Goal: Task Accomplishment & Management: Use online tool/utility

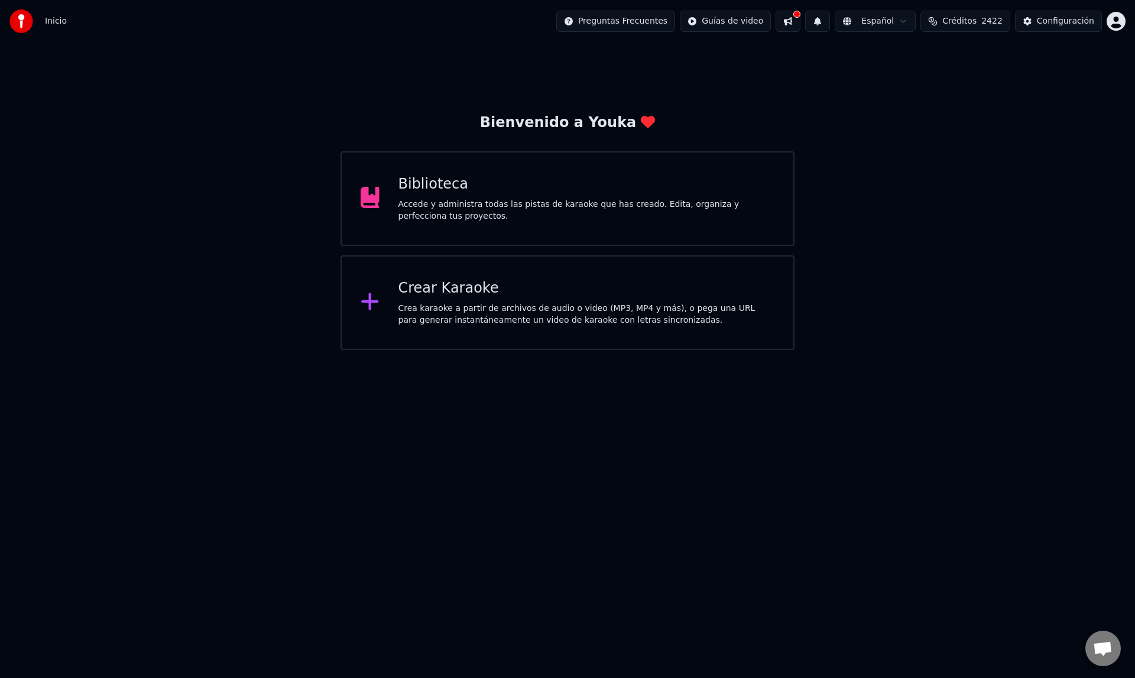
click at [490, 206] on div "Accede y administra todas las pistas de karaoke que has creado. Edita, organiza…" at bounding box center [586, 211] width 377 height 24
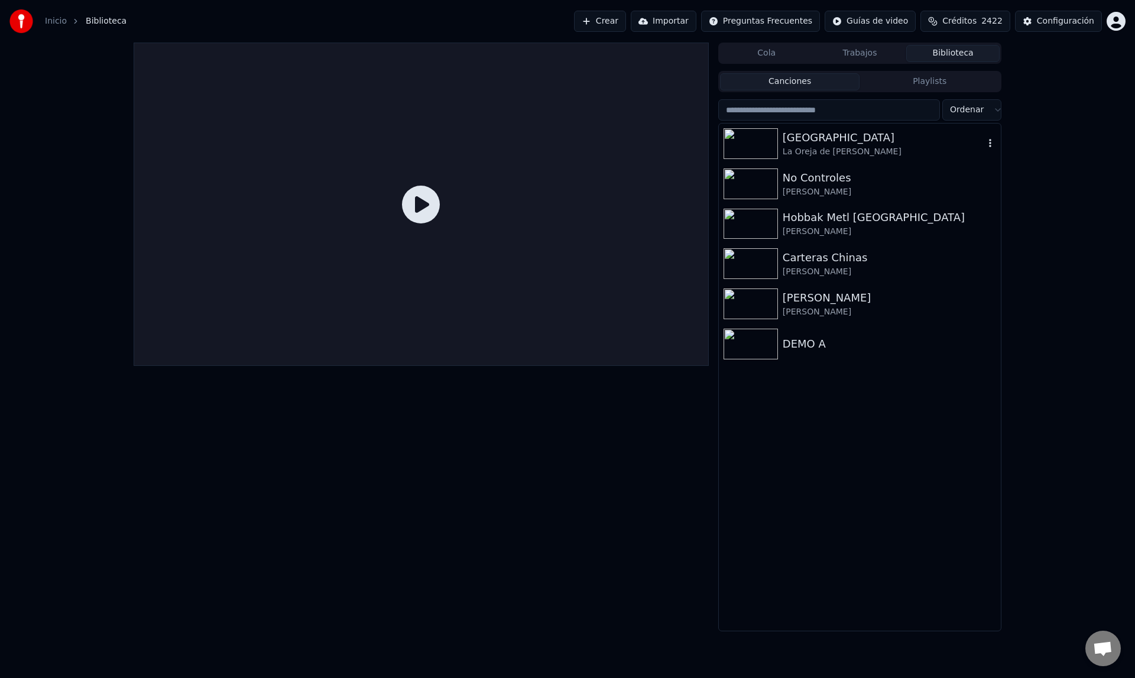
click at [758, 145] on img at bounding box center [751, 143] width 54 height 31
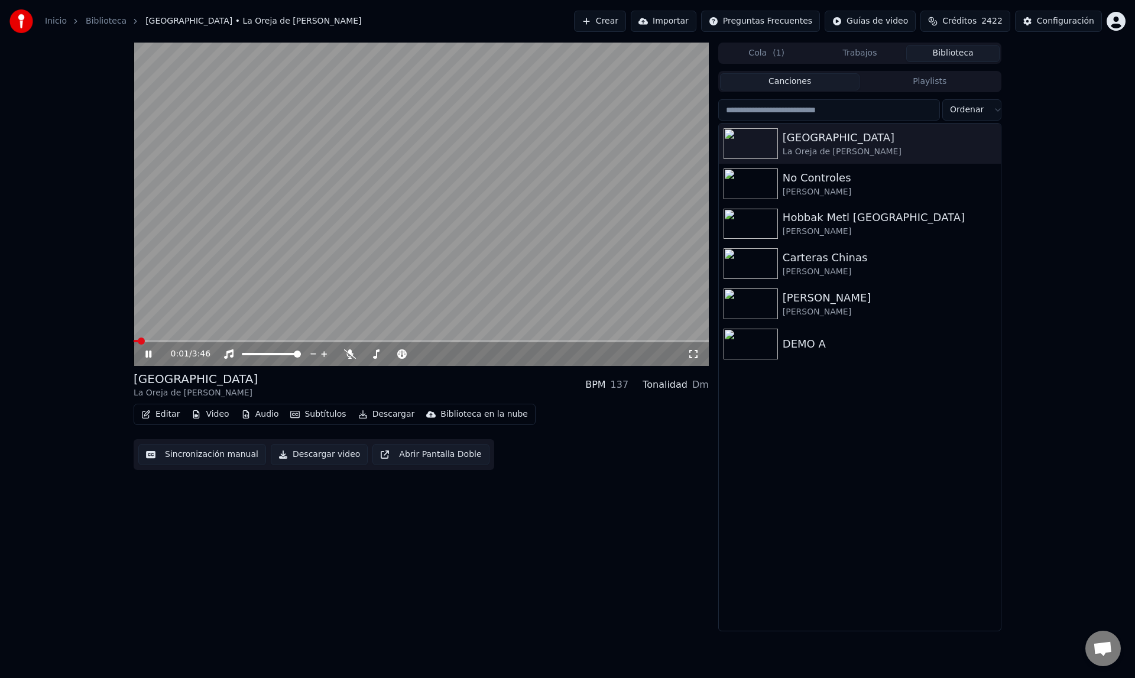
click at [175, 341] on span at bounding box center [421, 341] width 575 height 2
click at [148, 354] on icon at bounding box center [157, 353] width 28 height 9
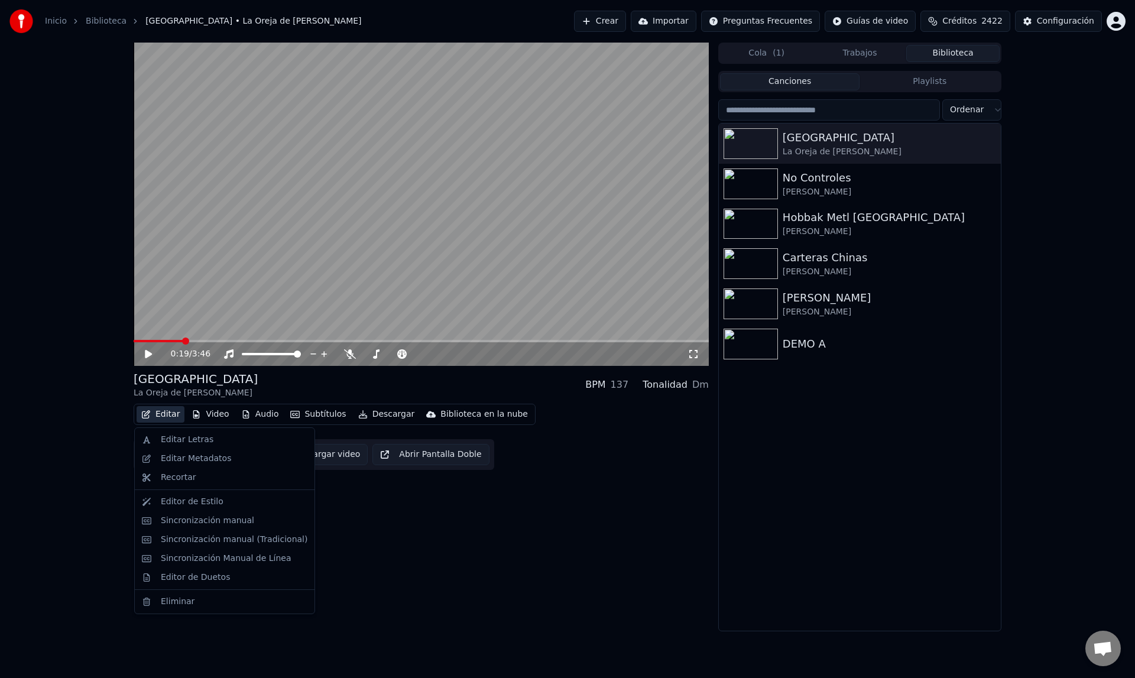
click at [172, 415] on button "Editar" at bounding box center [161, 414] width 48 height 17
click at [184, 503] on div "Editor de Estilo" at bounding box center [192, 502] width 63 height 12
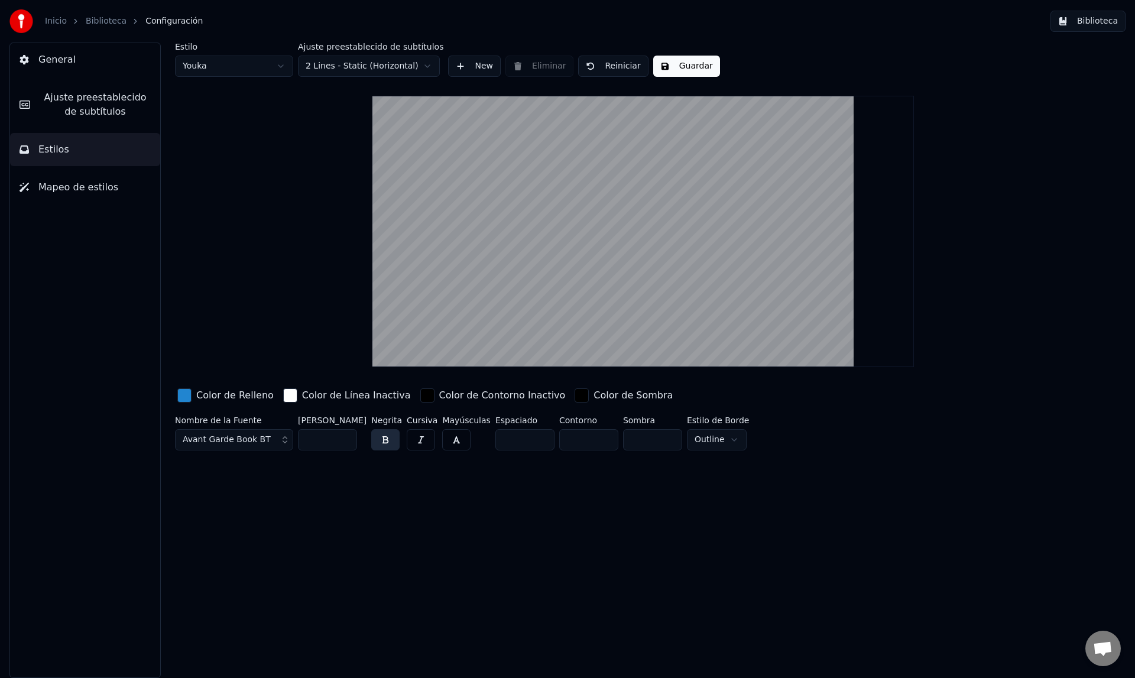
click at [99, 109] on span "Ajuste preestablecido de subtítulos" at bounding box center [95, 104] width 111 height 28
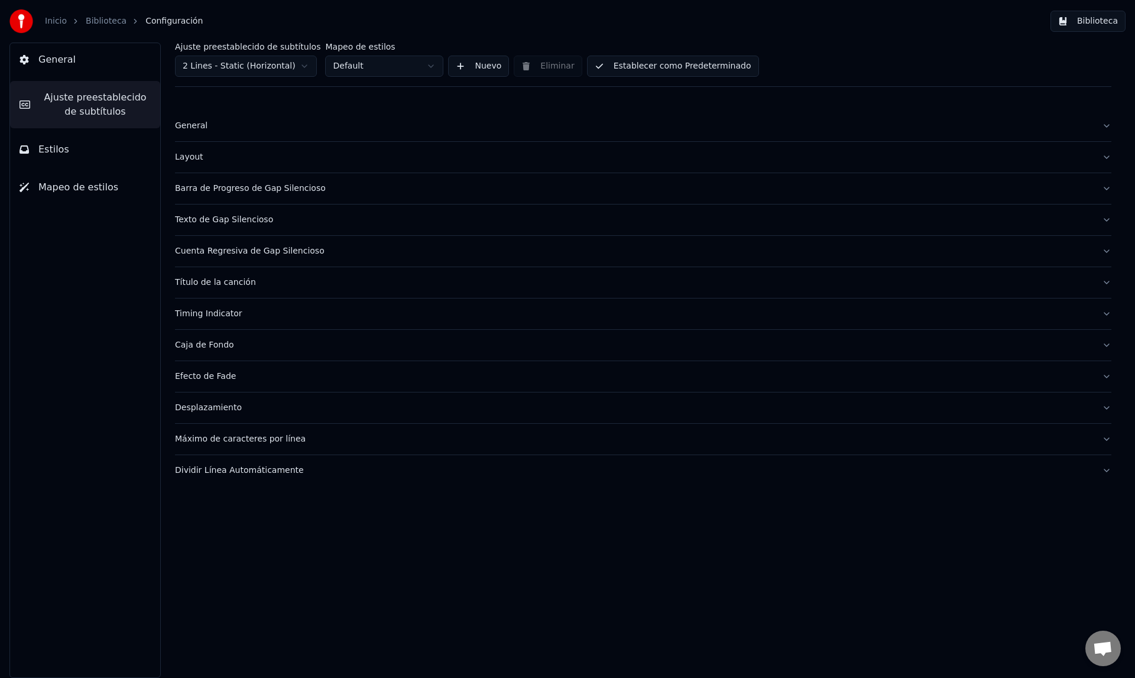
click at [185, 122] on div "General" at bounding box center [634, 126] width 918 height 12
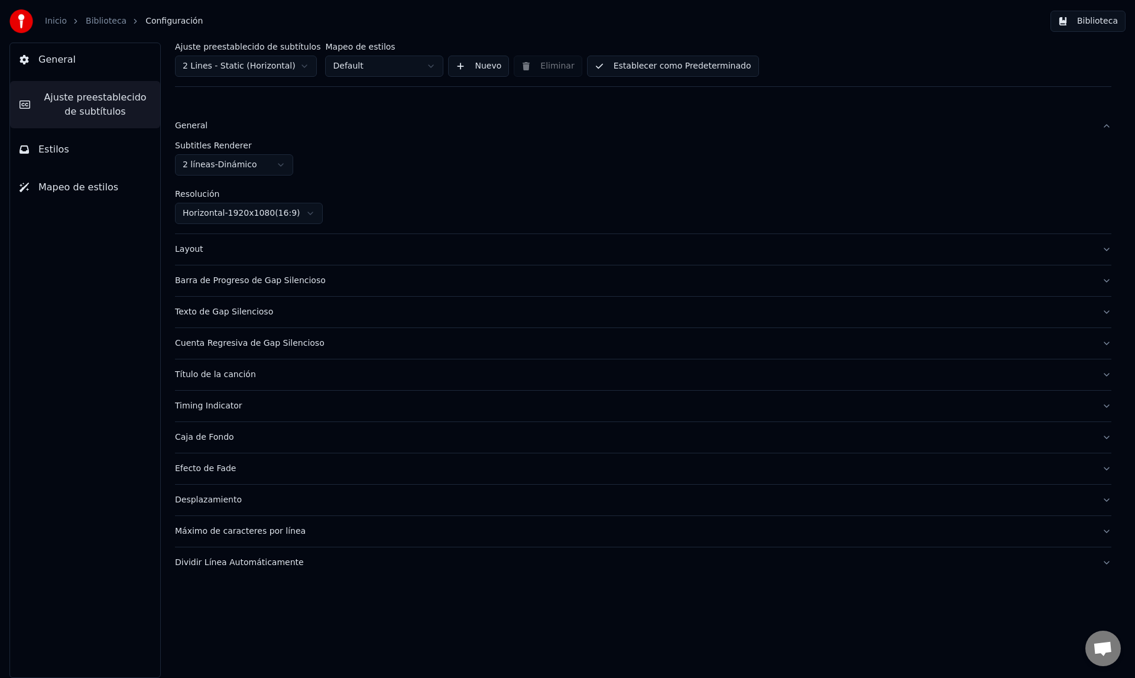
click at [185, 122] on div "General" at bounding box center [634, 126] width 918 height 12
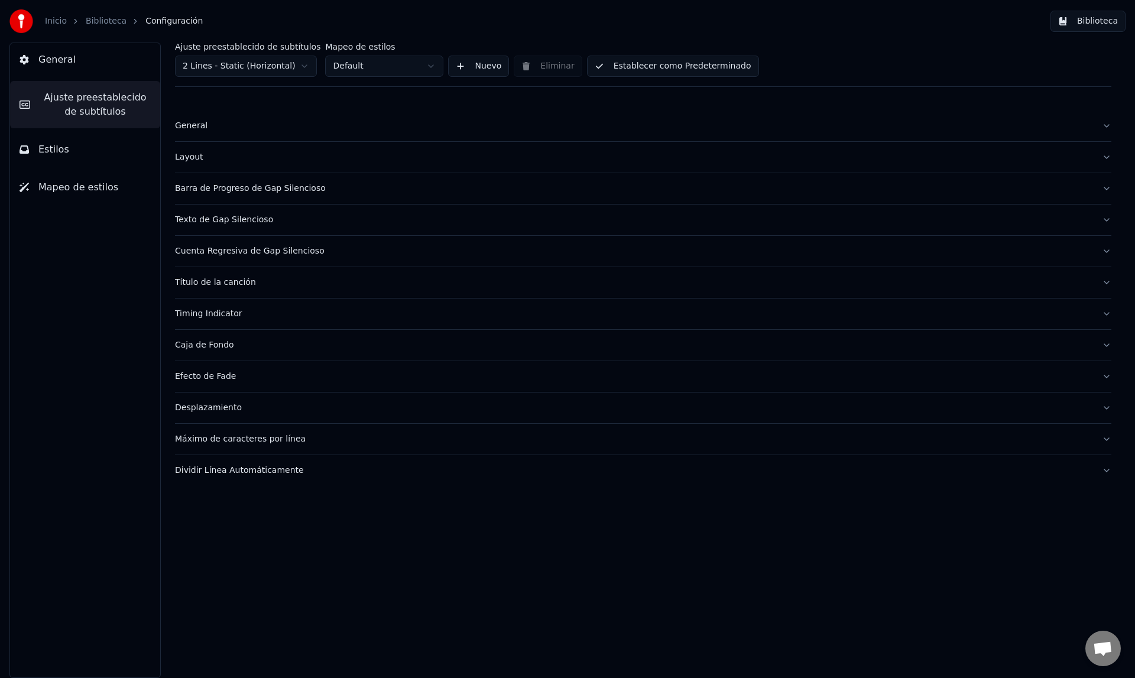
click at [200, 125] on div "General" at bounding box center [634, 126] width 918 height 12
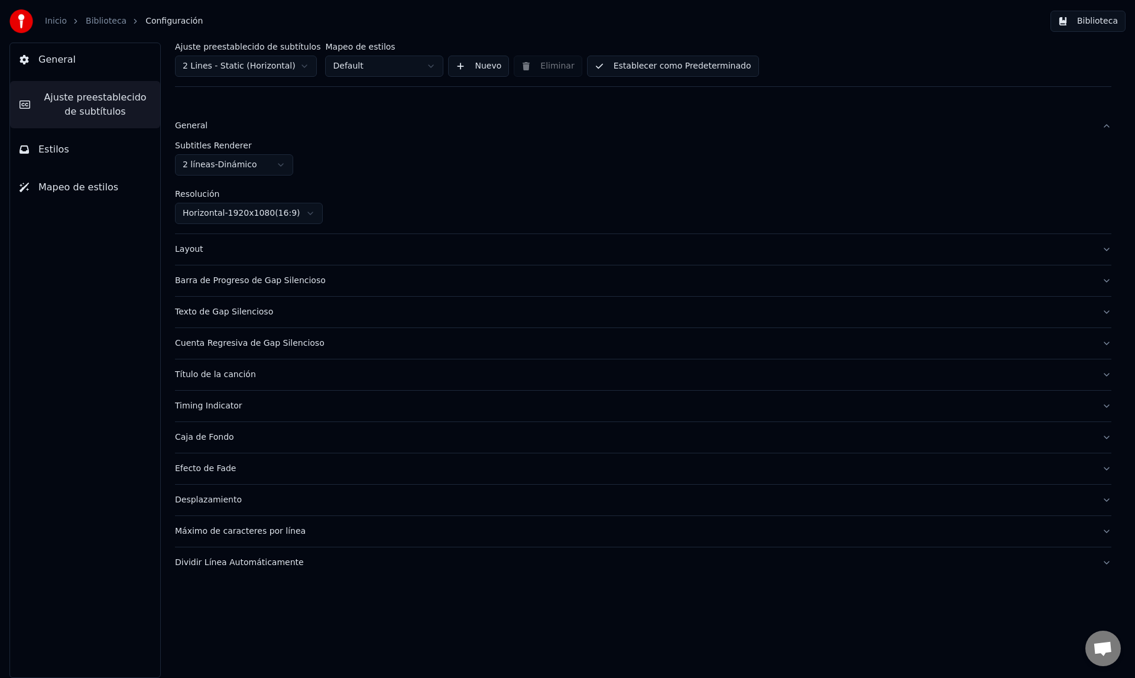
click at [195, 128] on div "General" at bounding box center [634, 126] width 918 height 12
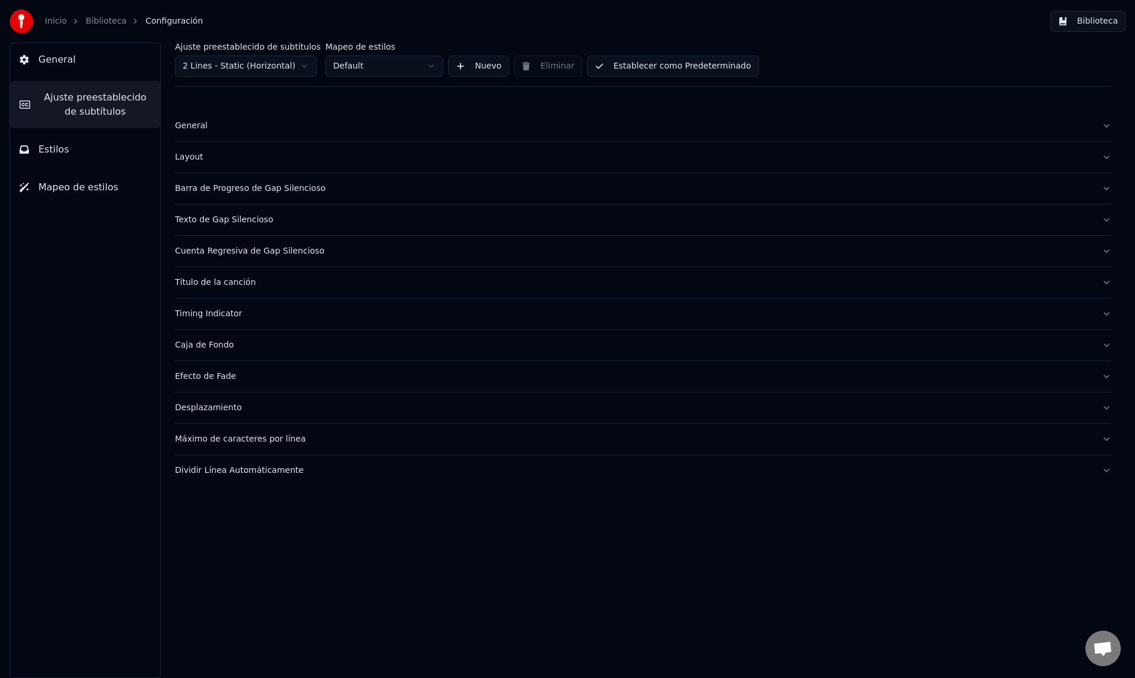
click at [189, 158] on div "Layout" at bounding box center [634, 157] width 918 height 12
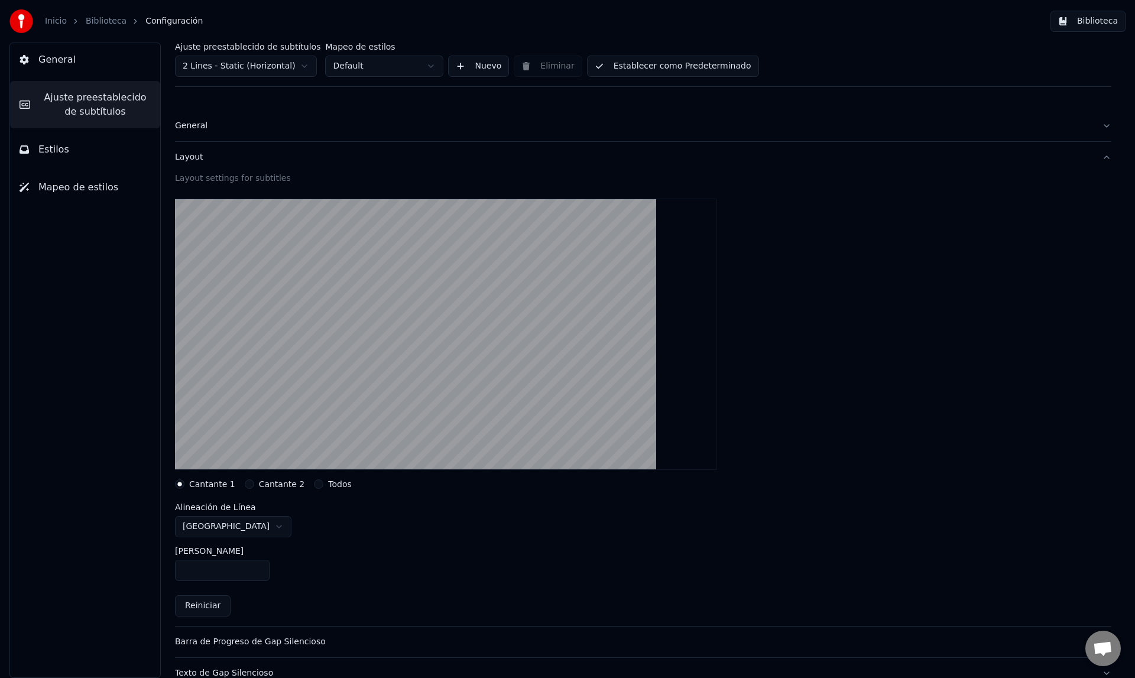
click at [193, 158] on div "Layout" at bounding box center [634, 157] width 918 height 12
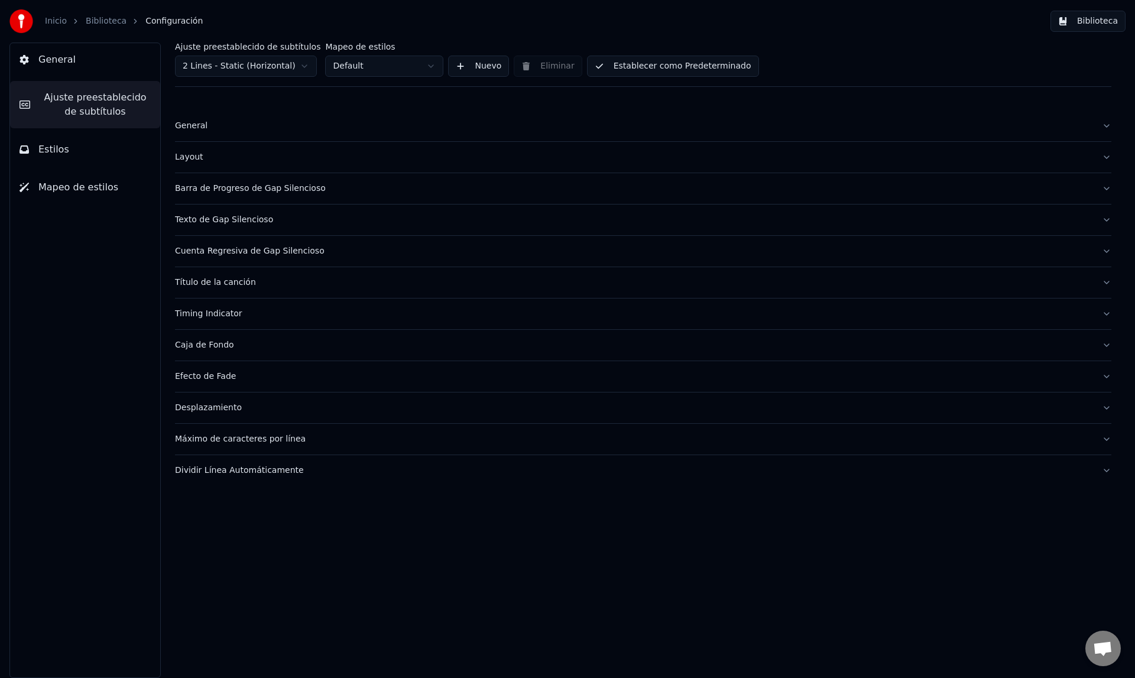
click at [195, 189] on div "Barra de Progreso de Gap Silencioso" at bounding box center [634, 189] width 918 height 12
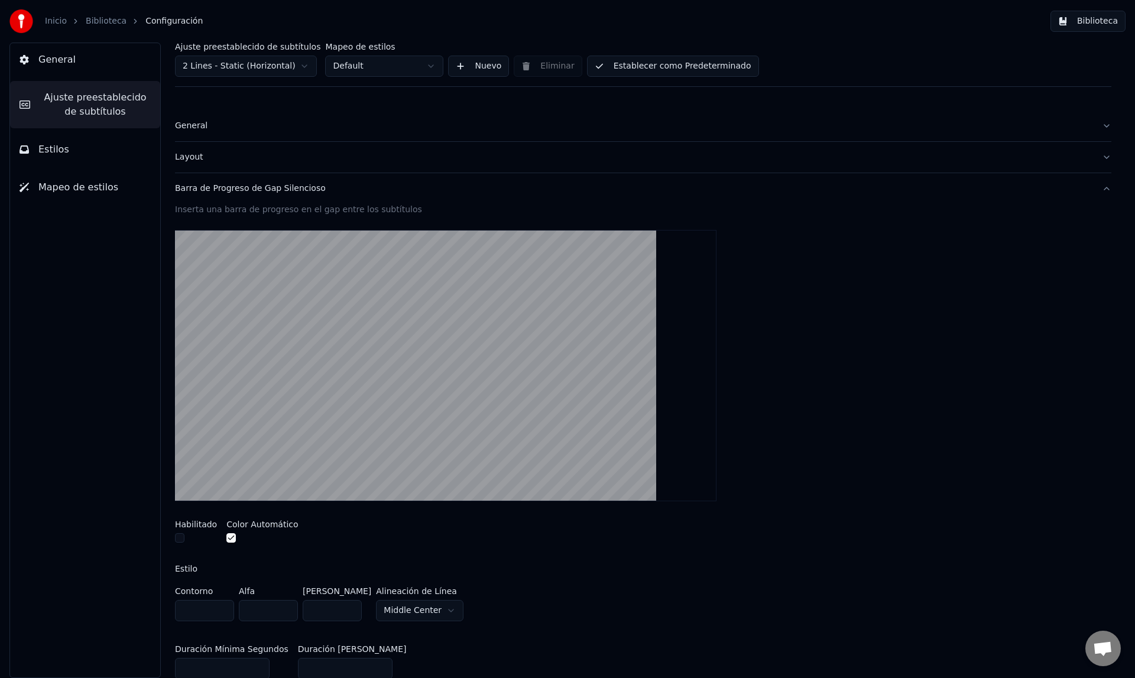
click at [195, 189] on div "Barra de Progreso de Gap Silencioso" at bounding box center [634, 189] width 918 height 12
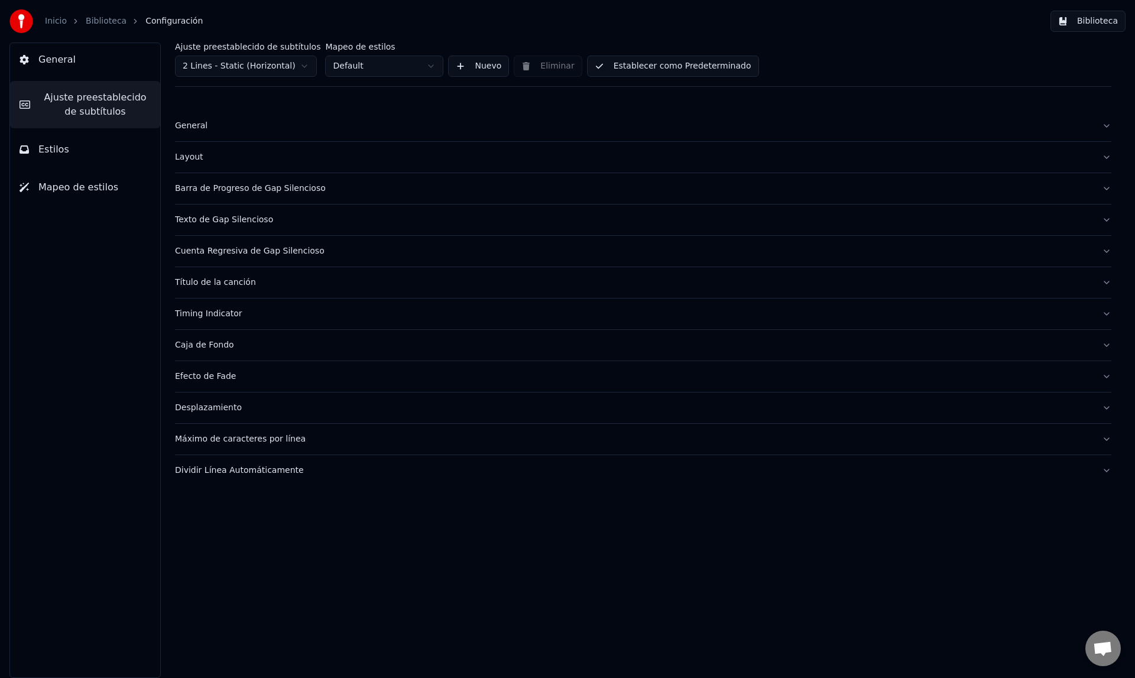
click at [205, 222] on div "Texto de Gap Silencioso" at bounding box center [634, 220] width 918 height 12
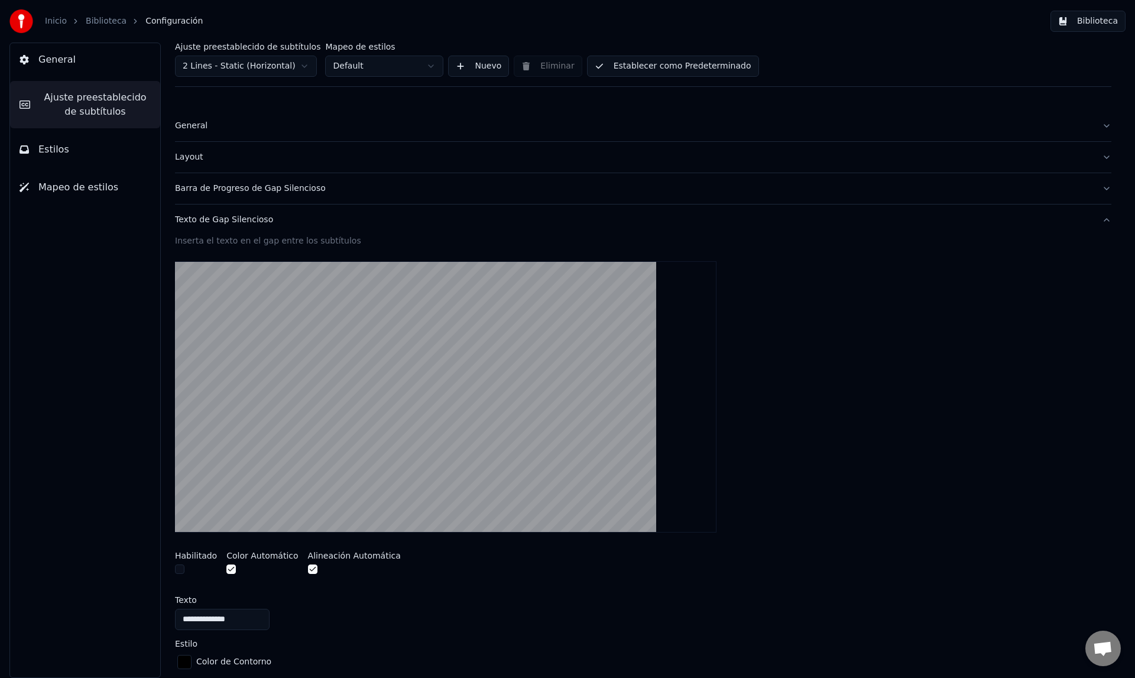
click at [212, 219] on div "Texto de Gap Silencioso" at bounding box center [634, 220] width 918 height 12
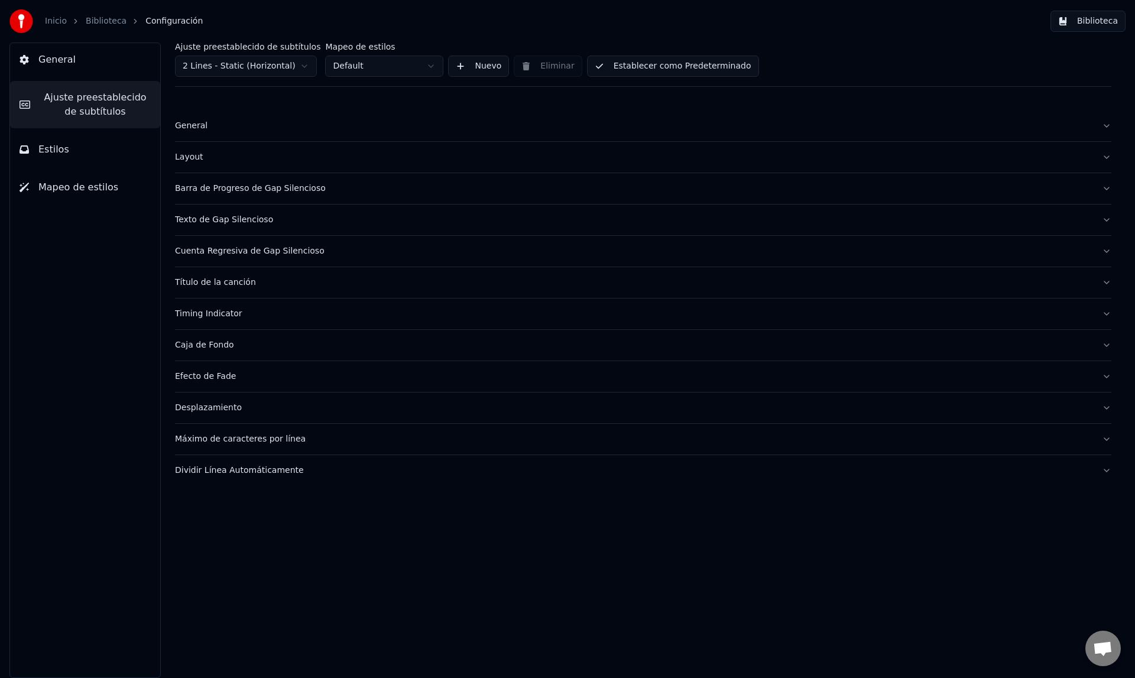
click at [210, 249] on div "Cuenta Regresiva de Gap Silencioso" at bounding box center [634, 251] width 918 height 12
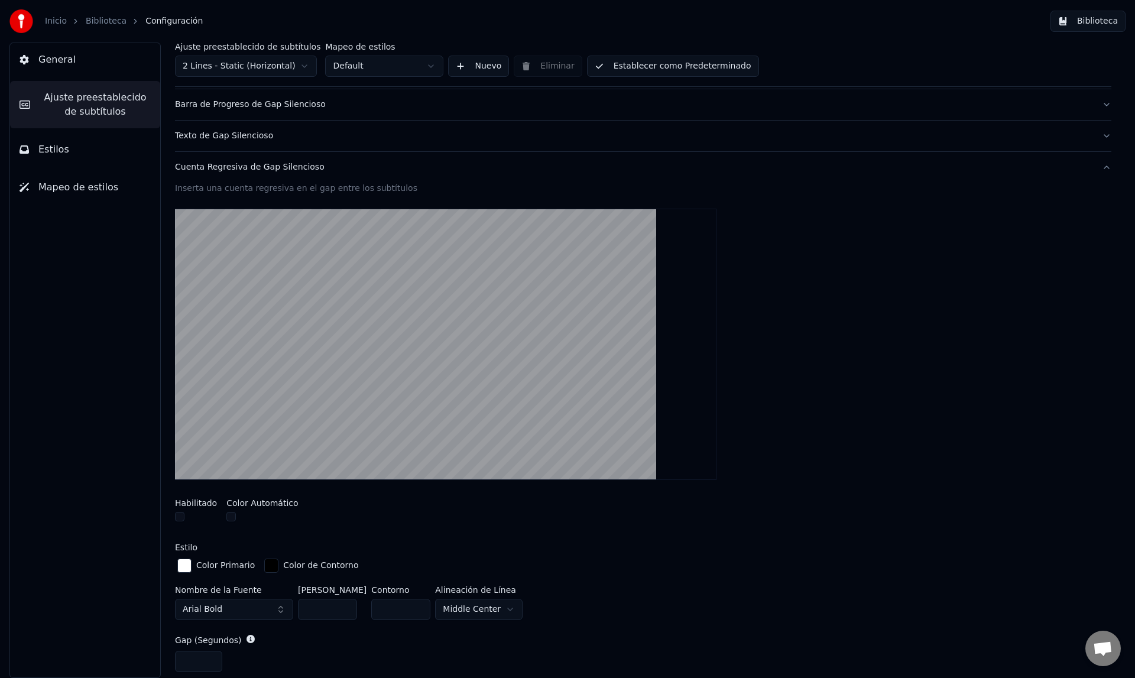
scroll to position [81, 0]
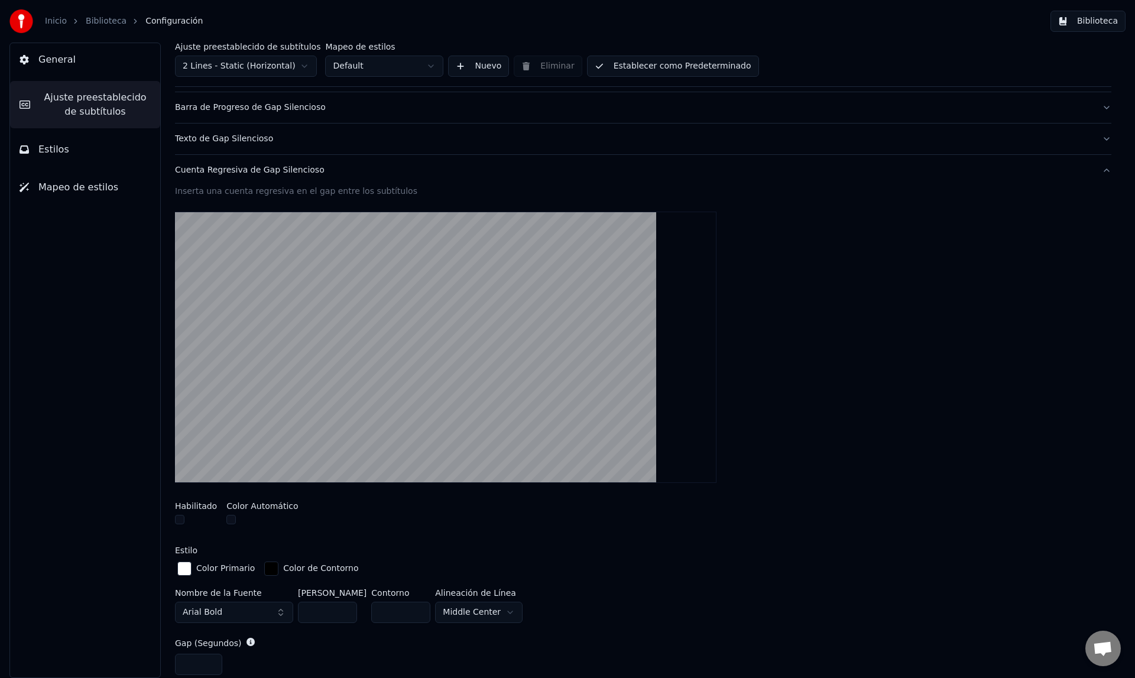
click at [233, 172] on div "Cuenta Regresiva de Gap Silencioso" at bounding box center [634, 170] width 918 height 12
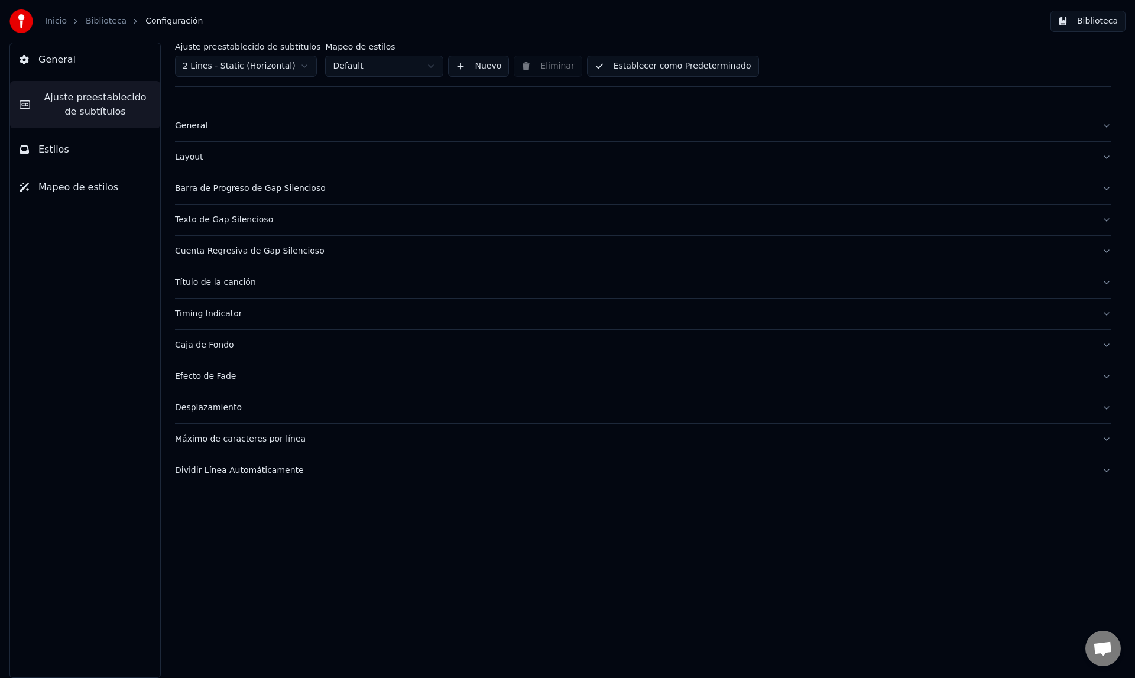
click at [212, 284] on div "Título de la canción" at bounding box center [634, 283] width 918 height 12
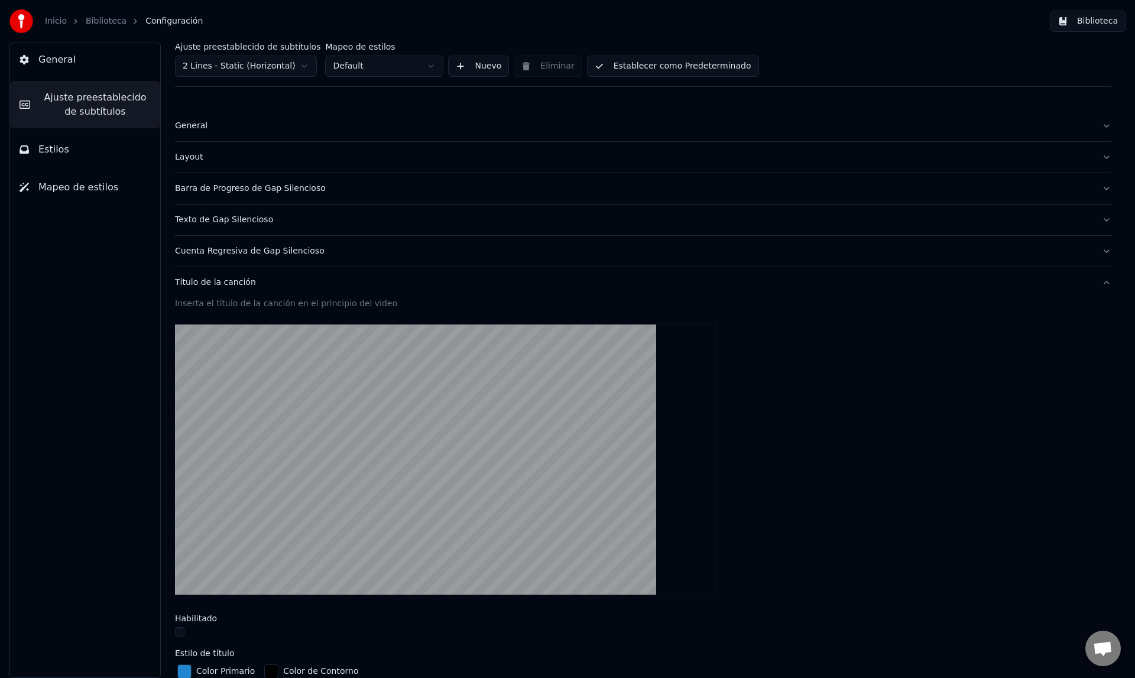
click at [212, 284] on div "Título de la canción" at bounding box center [634, 283] width 918 height 12
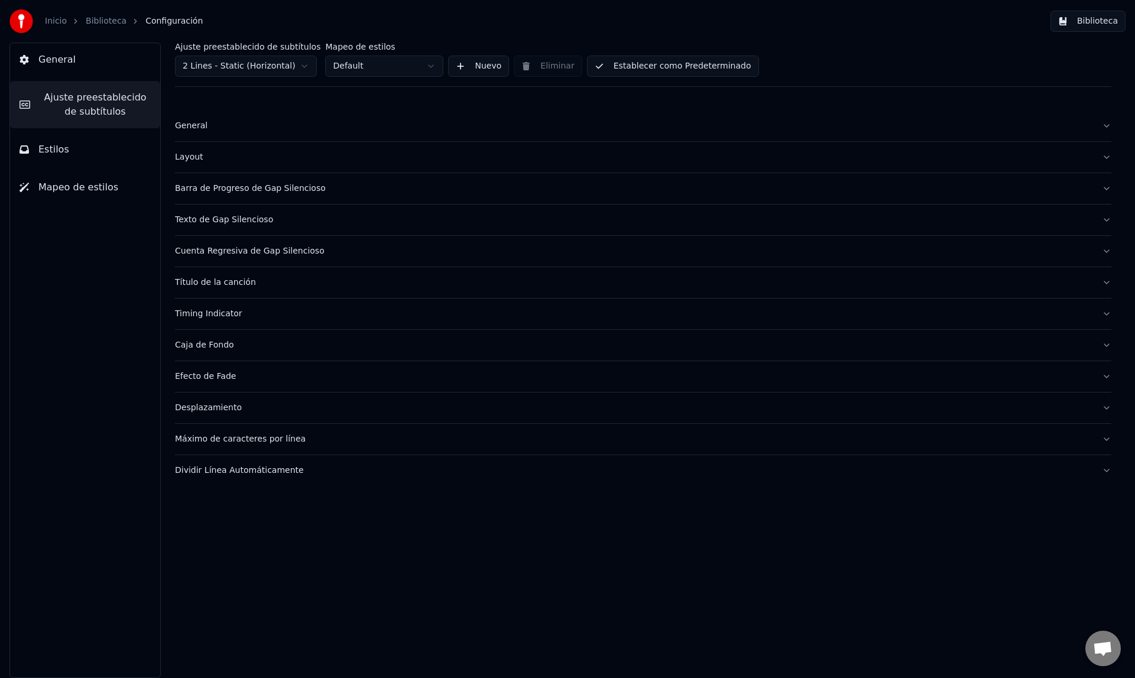
click at [212, 313] on div "Timing Indicator" at bounding box center [634, 314] width 918 height 12
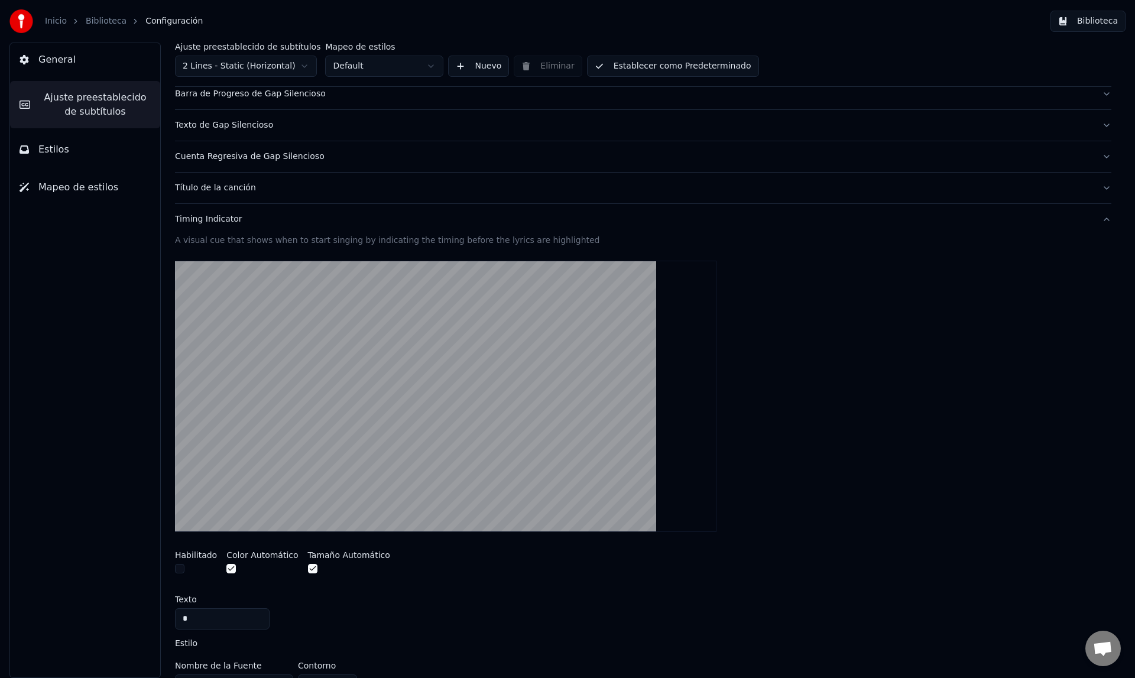
scroll to position [94, 0]
click at [229, 221] on div "Timing Indicator" at bounding box center [634, 220] width 918 height 12
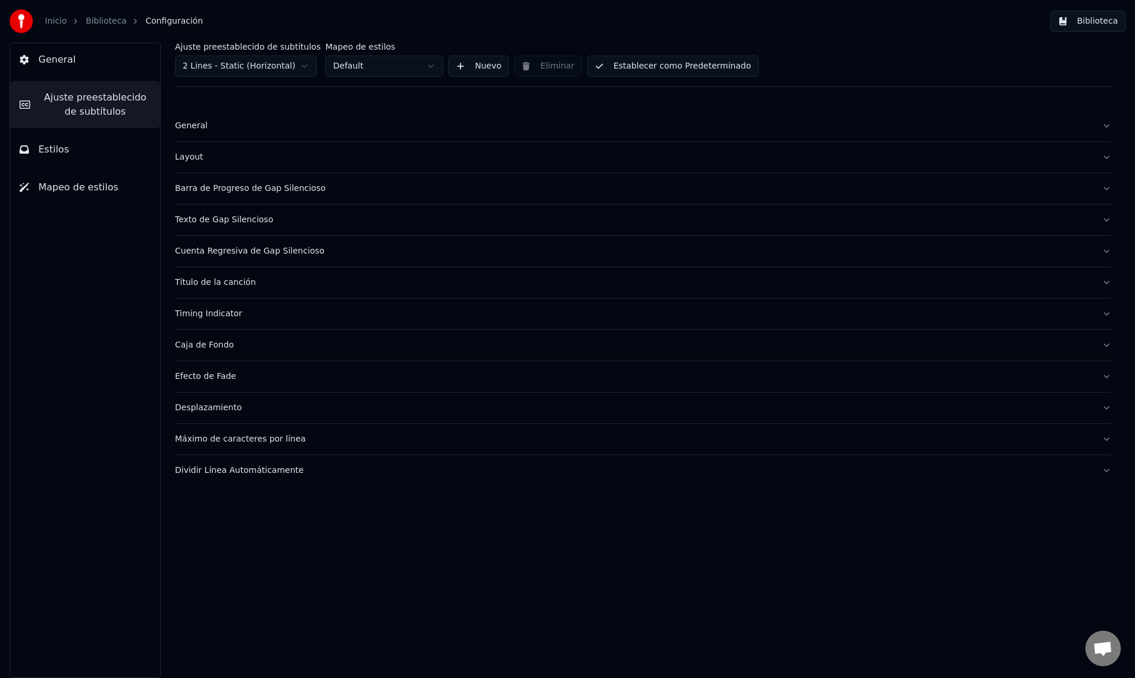
click at [213, 348] on div "Caja de Fondo" at bounding box center [634, 345] width 918 height 12
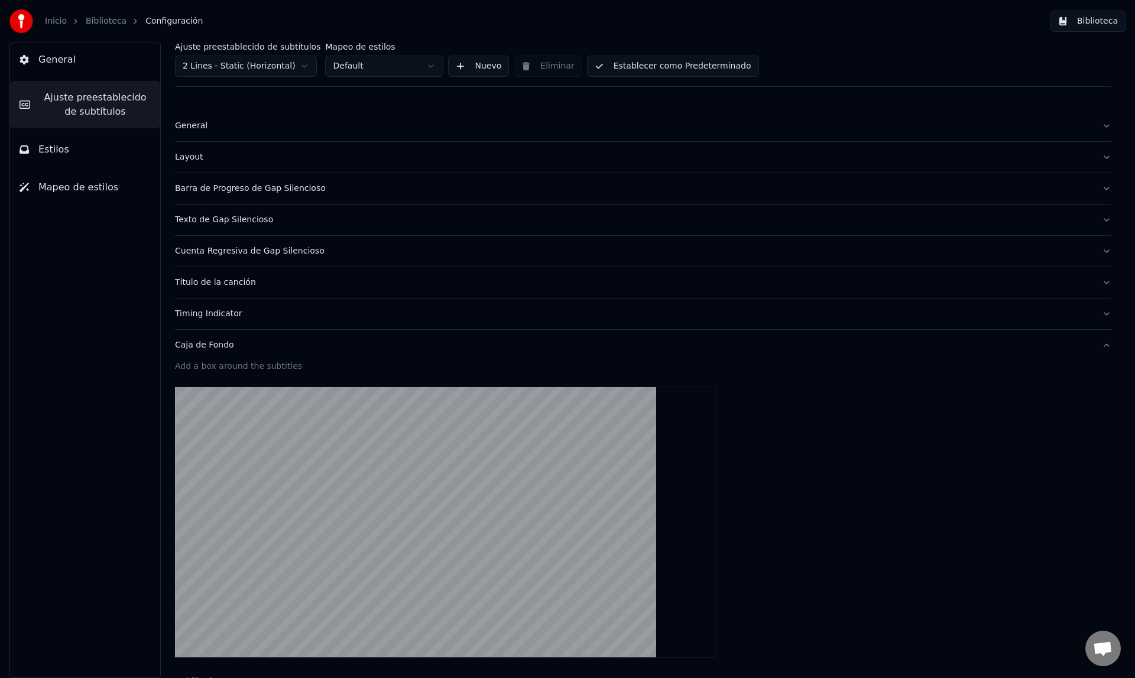
click at [213, 348] on div "Caja de Fondo" at bounding box center [634, 345] width 918 height 12
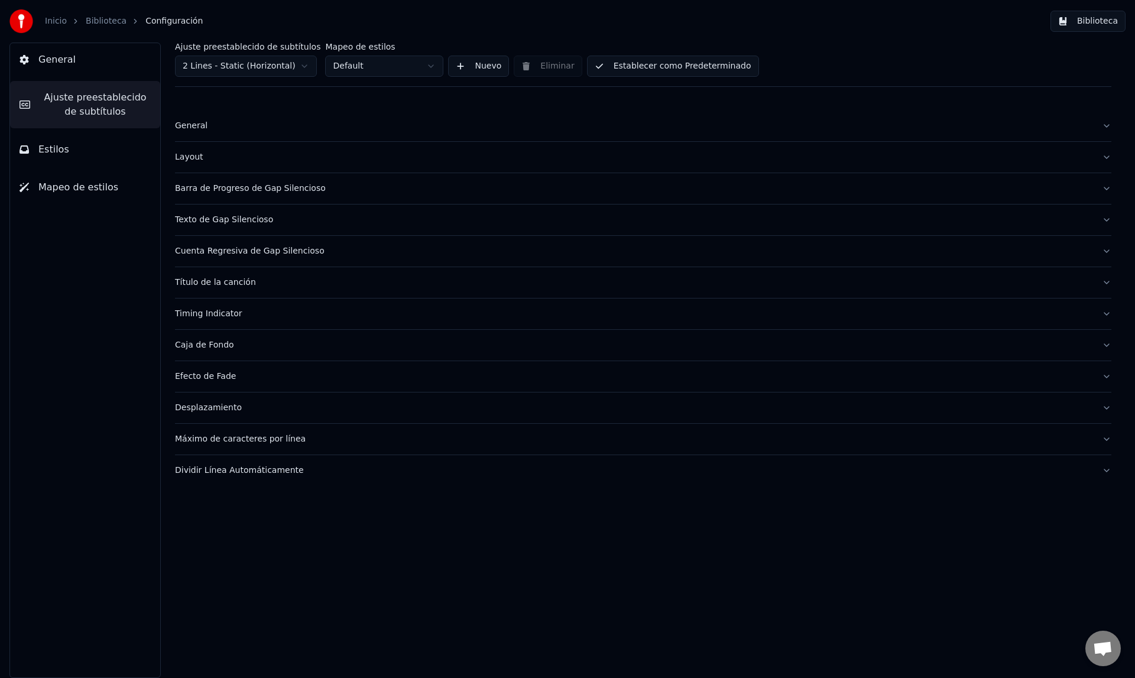
click at [209, 378] on div "Efecto de Fade" at bounding box center [634, 377] width 918 height 12
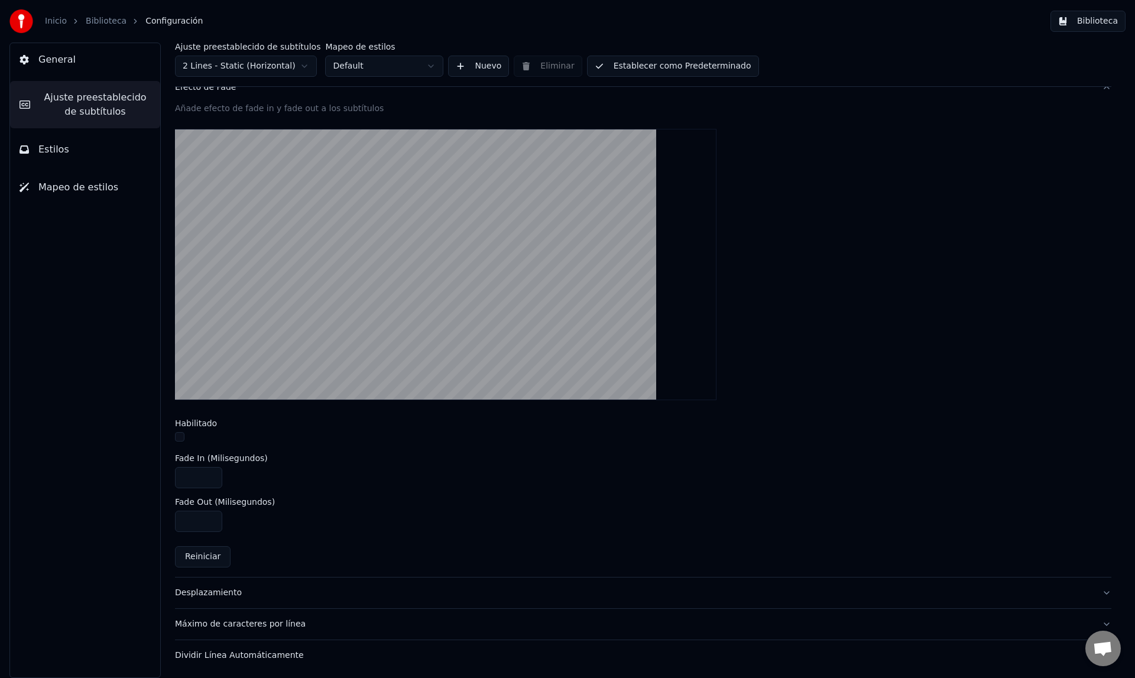
scroll to position [267, 0]
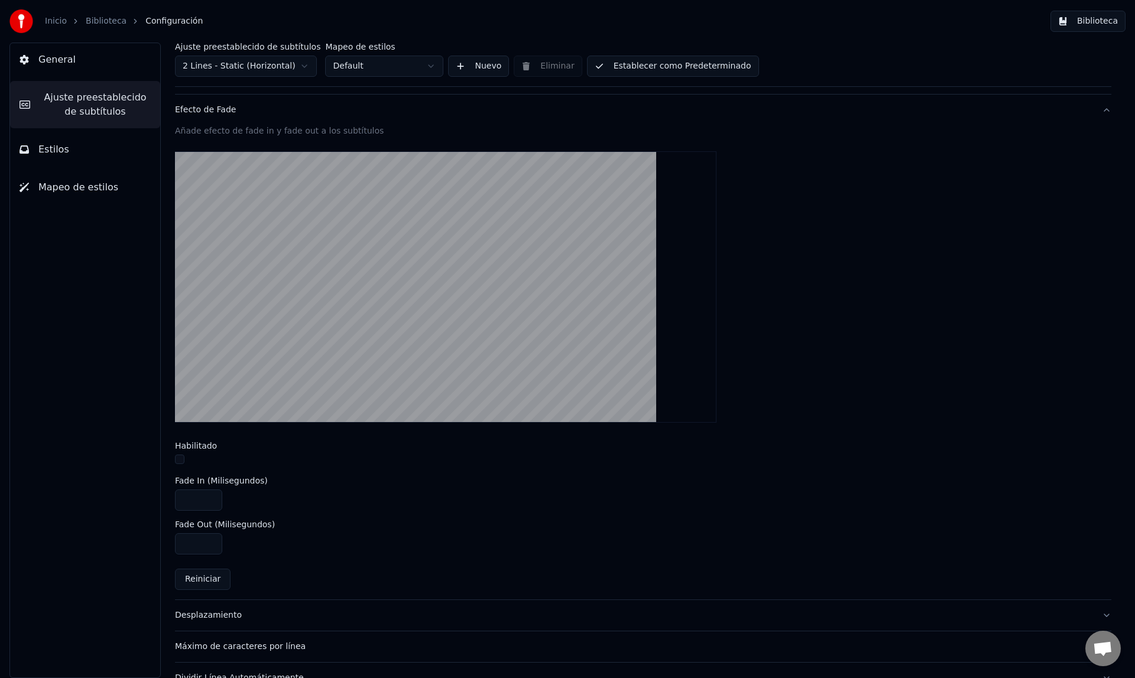
click at [210, 112] on div "Efecto de Fade" at bounding box center [634, 110] width 918 height 12
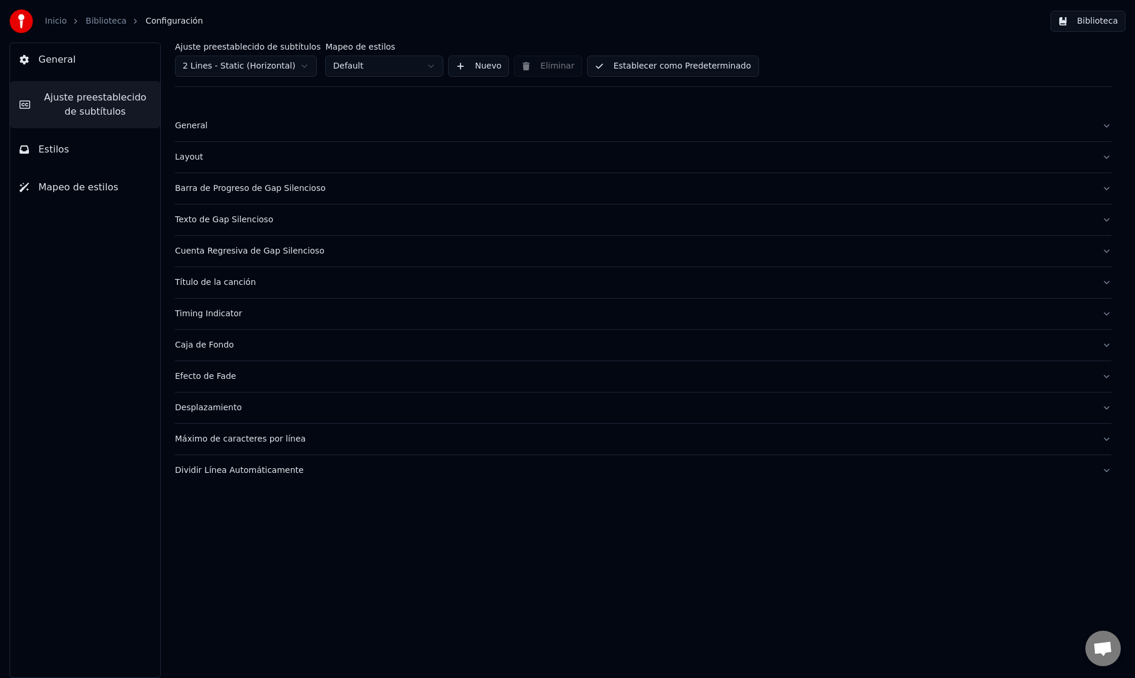
click at [208, 416] on button "Desplazamiento" at bounding box center [643, 408] width 936 height 31
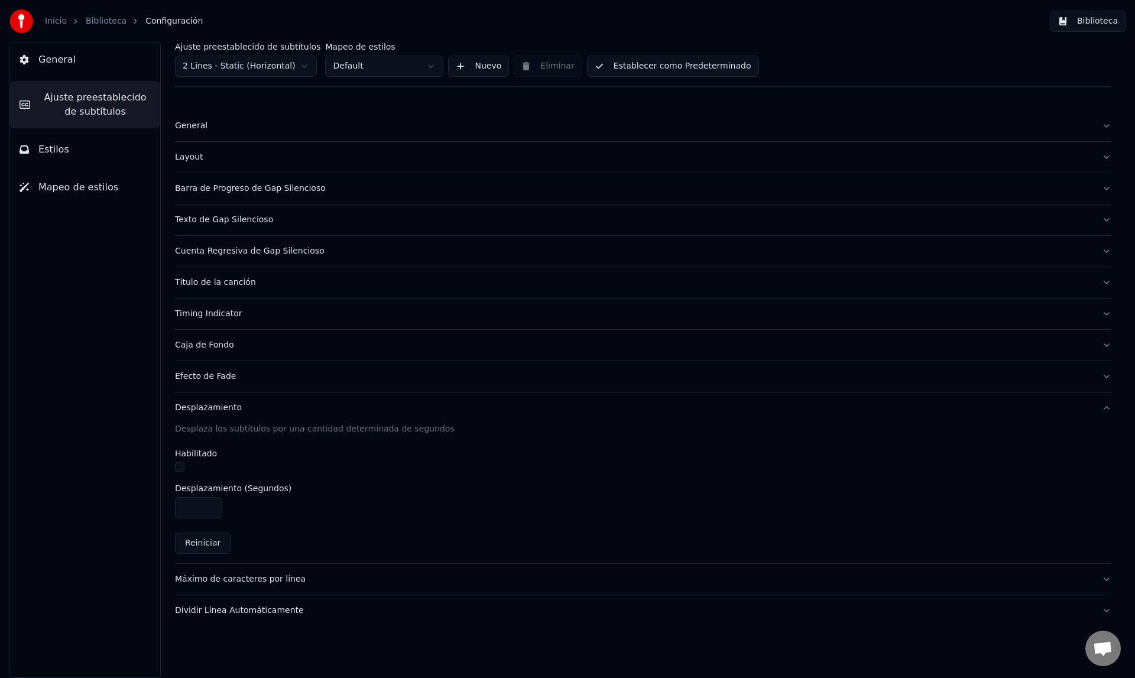
click at [208, 413] on div "Desplazamiento" at bounding box center [634, 408] width 918 height 12
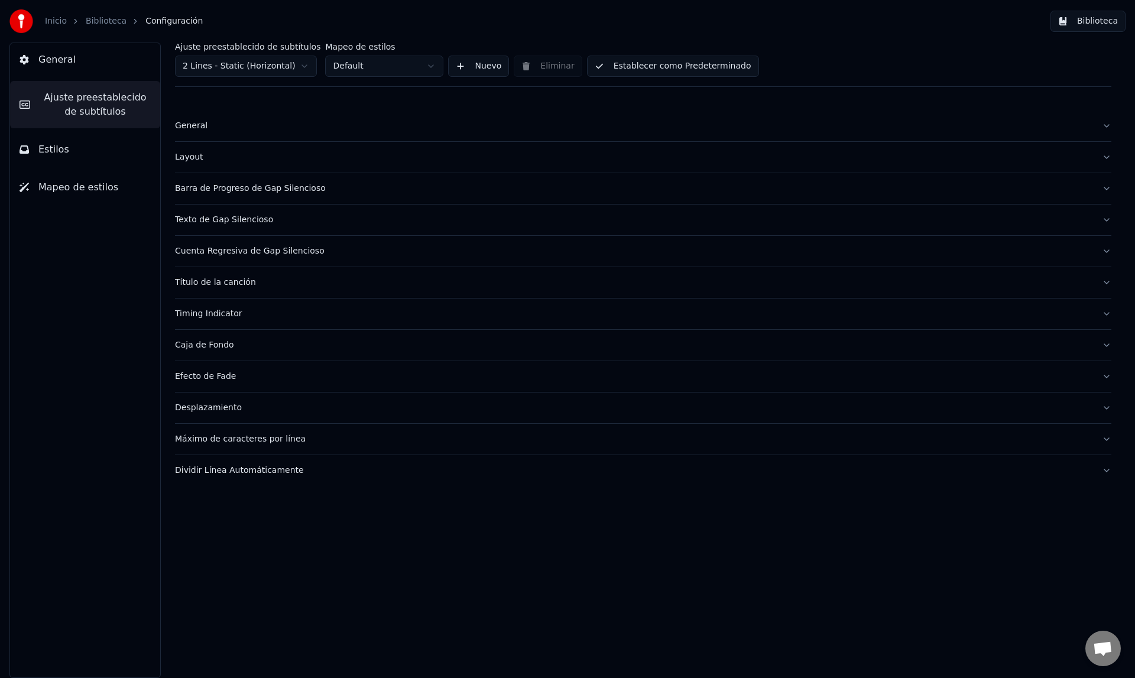
click at [209, 440] on div "Máximo de caracteres por línea" at bounding box center [634, 439] width 918 height 12
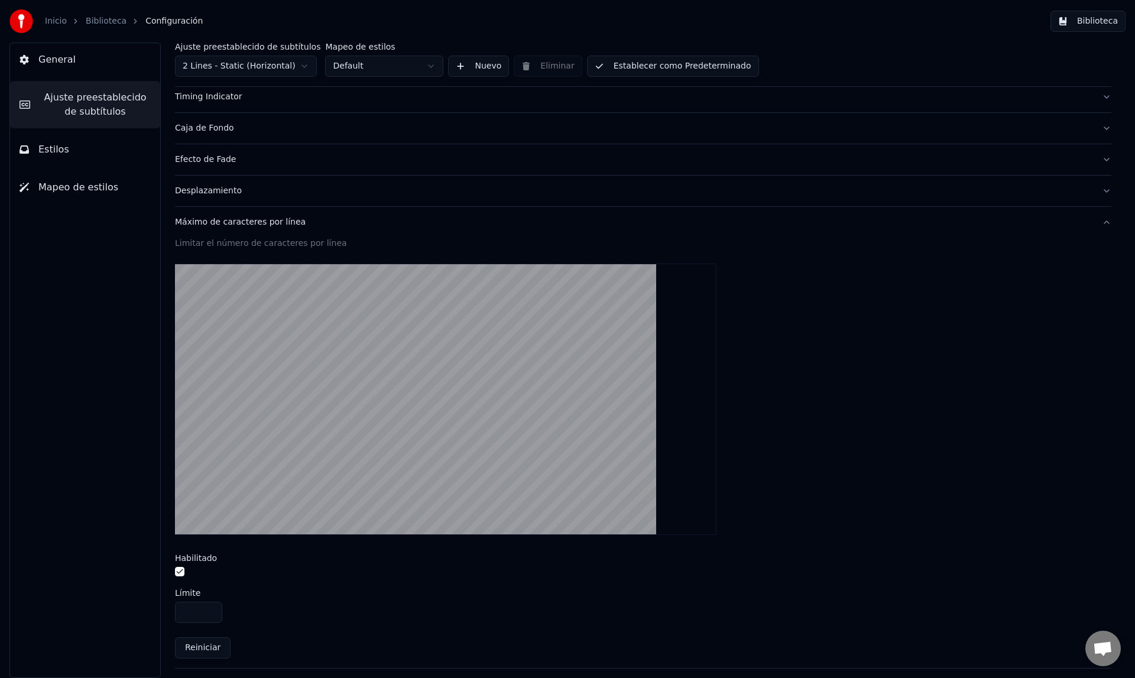
scroll to position [247, 0]
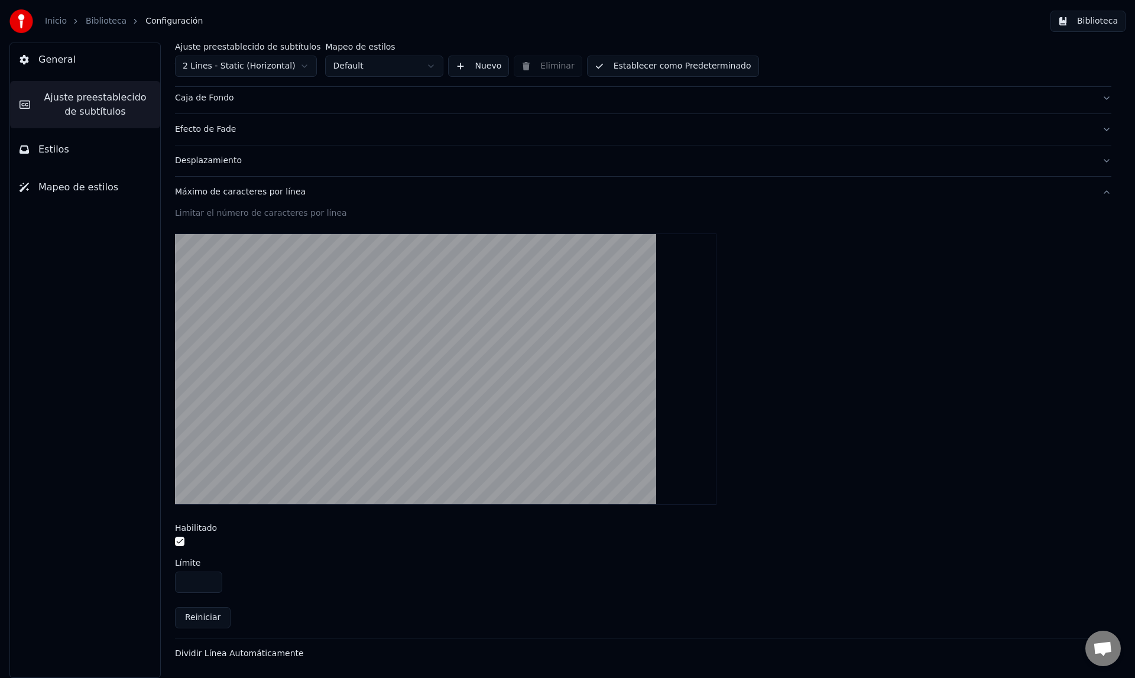
click at [251, 193] on div "Máximo de caracteres por línea" at bounding box center [634, 192] width 918 height 12
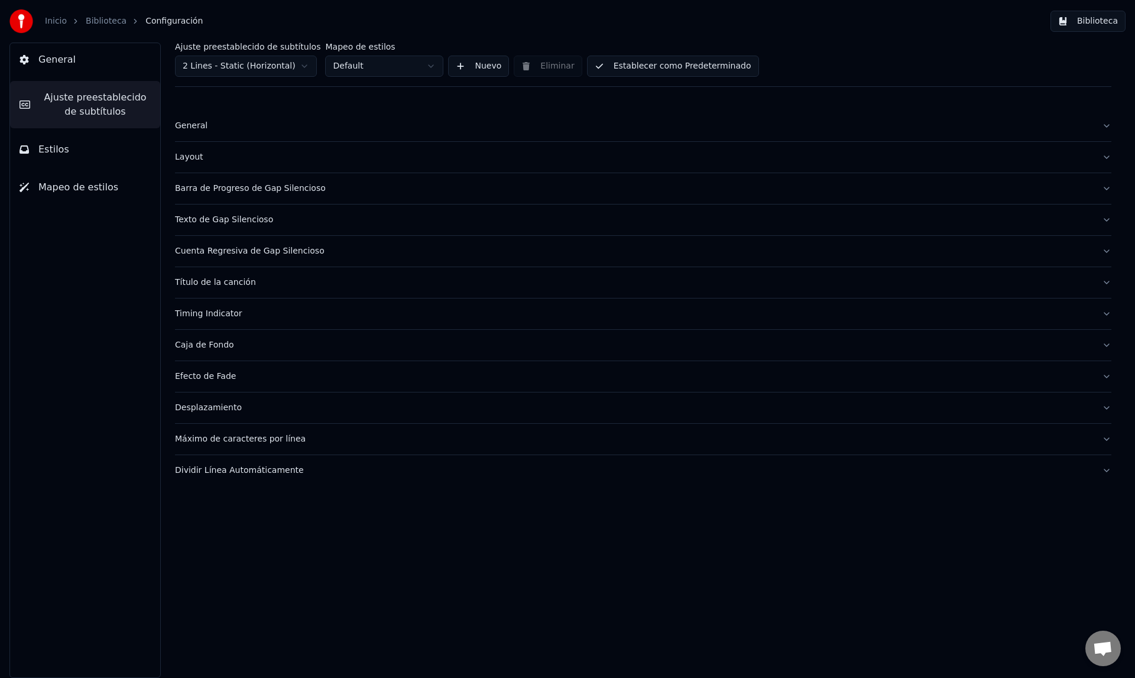
click at [229, 472] on div "Dividir Línea Automáticamente" at bounding box center [634, 471] width 918 height 12
